Goal: Communication & Community: Answer question/provide support

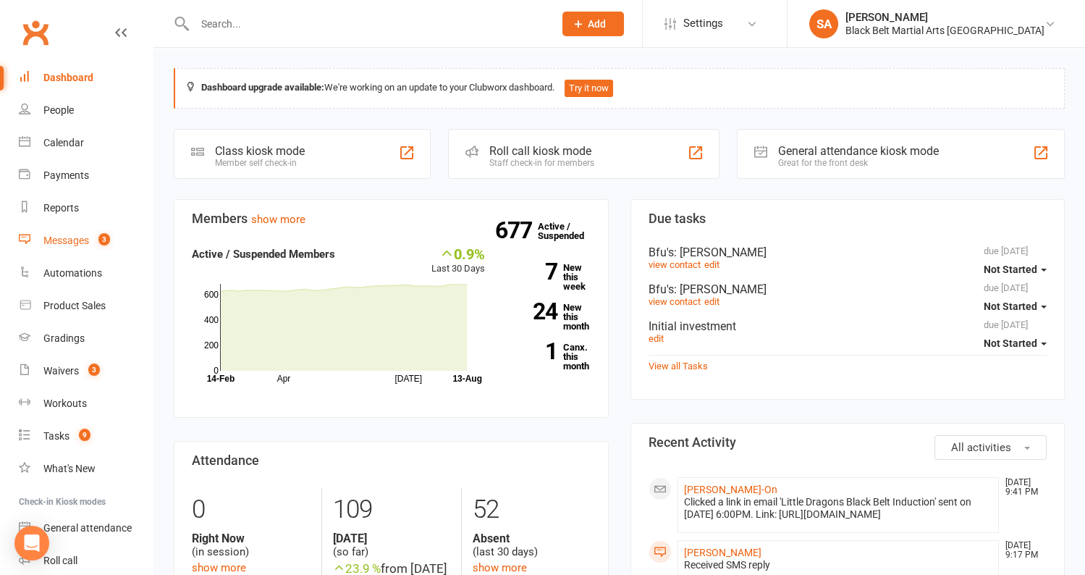
click at [64, 243] on div "Messages" at bounding box center [66, 241] width 46 height 12
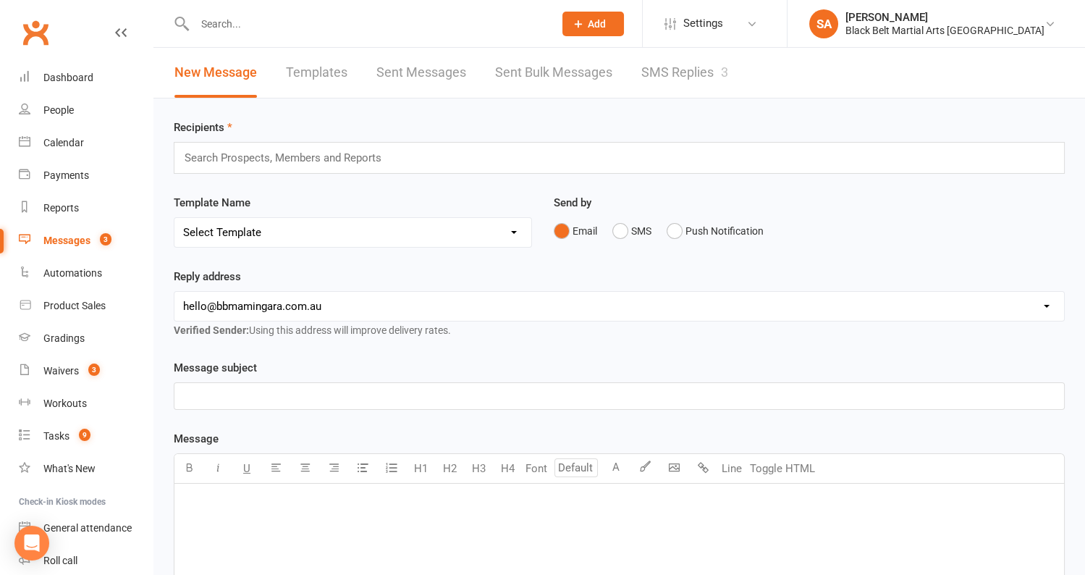
click at [679, 80] on link "SMS Replies 3" at bounding box center [684, 73] width 87 height 50
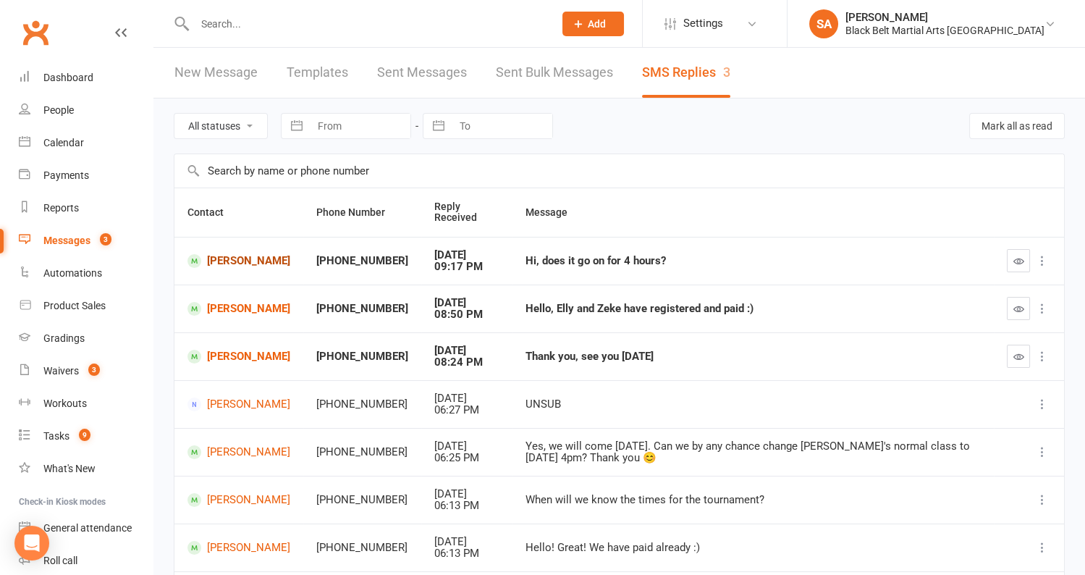
click at [225, 261] on link "[PERSON_NAME]" at bounding box center [238, 261] width 103 height 14
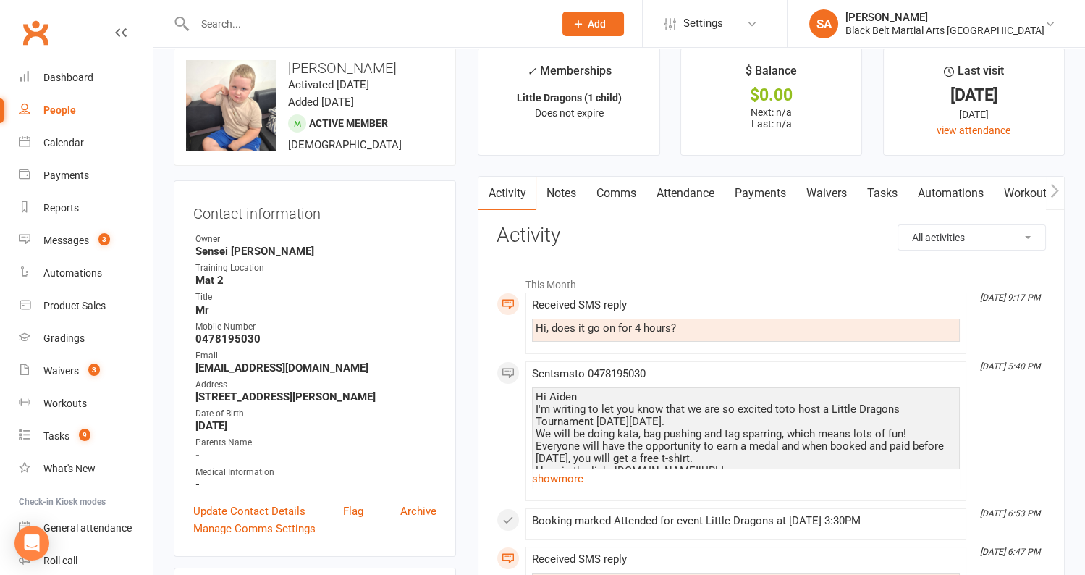
scroll to position [23, 0]
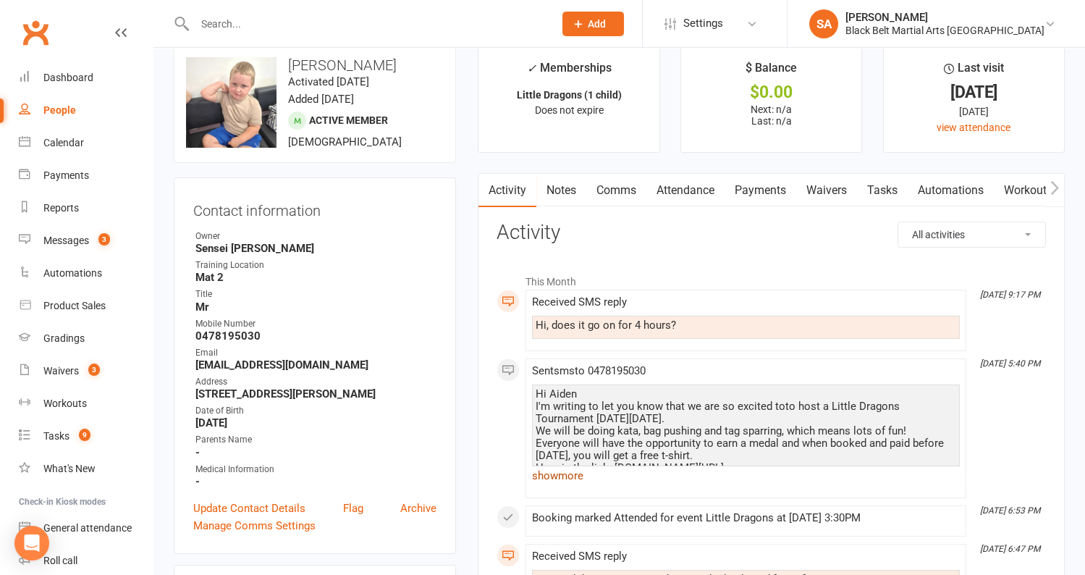
click at [559, 473] on link "show more" at bounding box center [746, 475] width 428 height 20
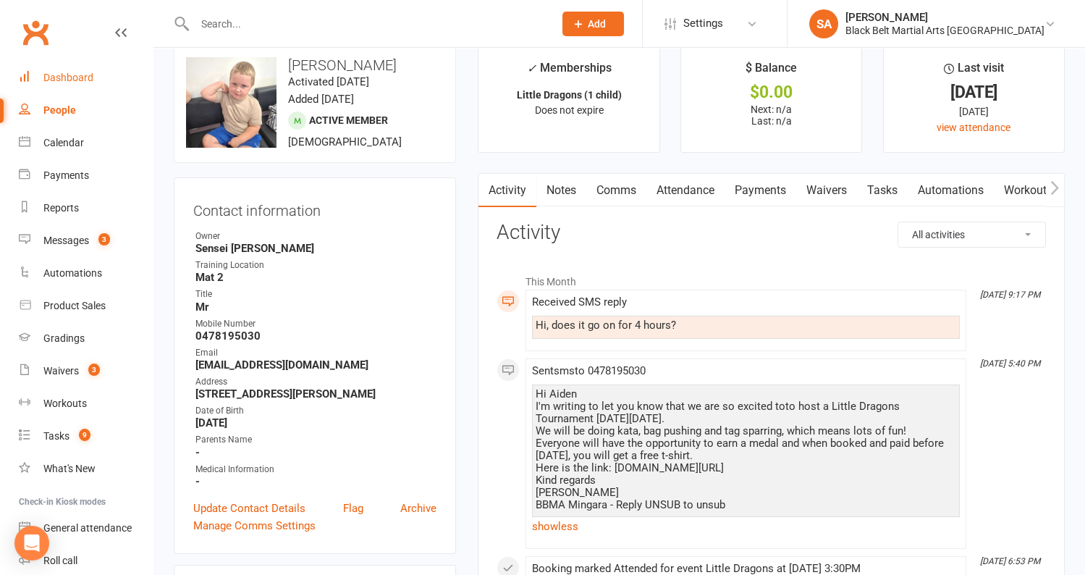
click at [62, 85] on link "Dashboard" at bounding box center [86, 78] width 134 height 33
